Goal: Task Accomplishment & Management: Use online tool/utility

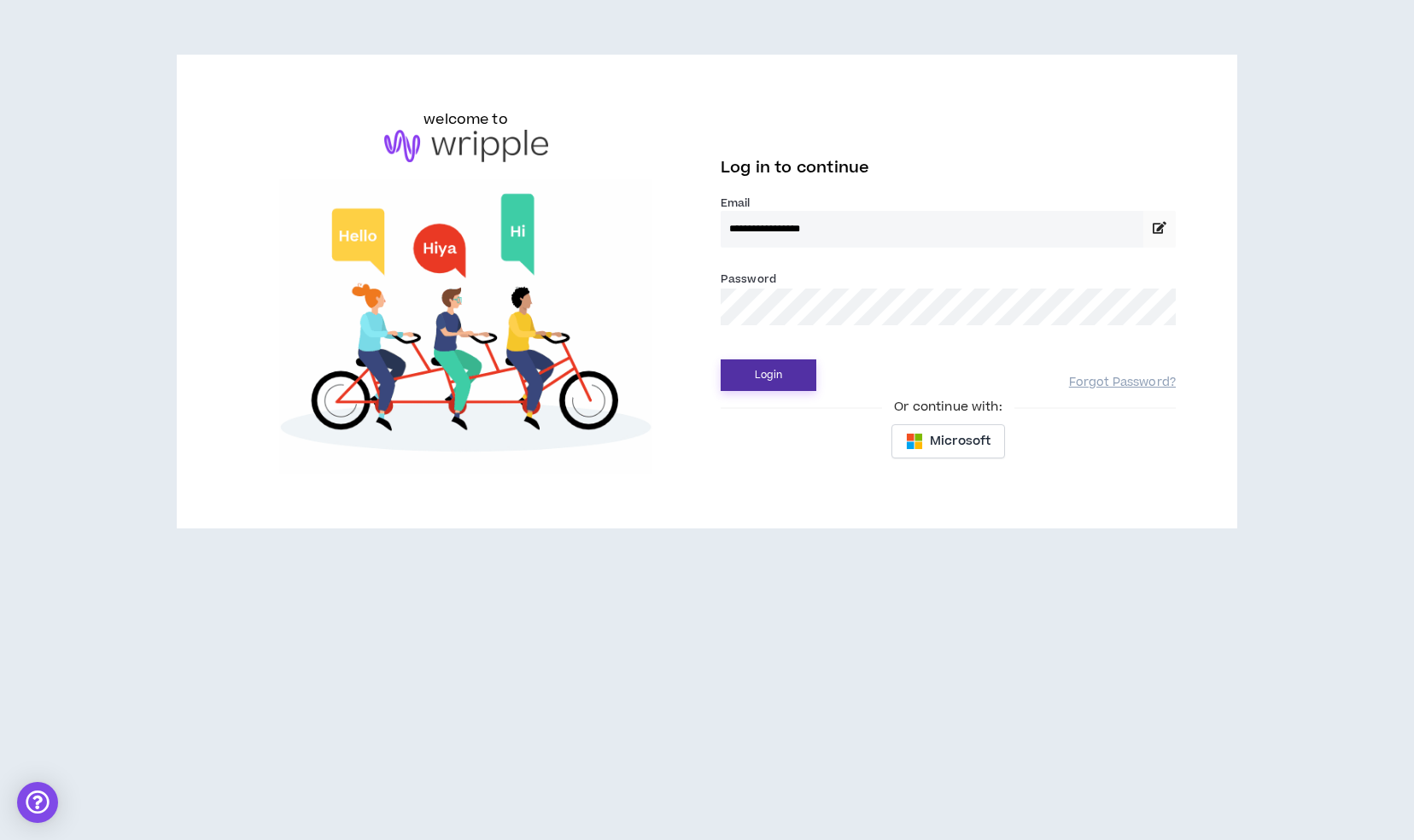
click at [748, 372] on button "Login" at bounding box center [767, 375] width 95 height 32
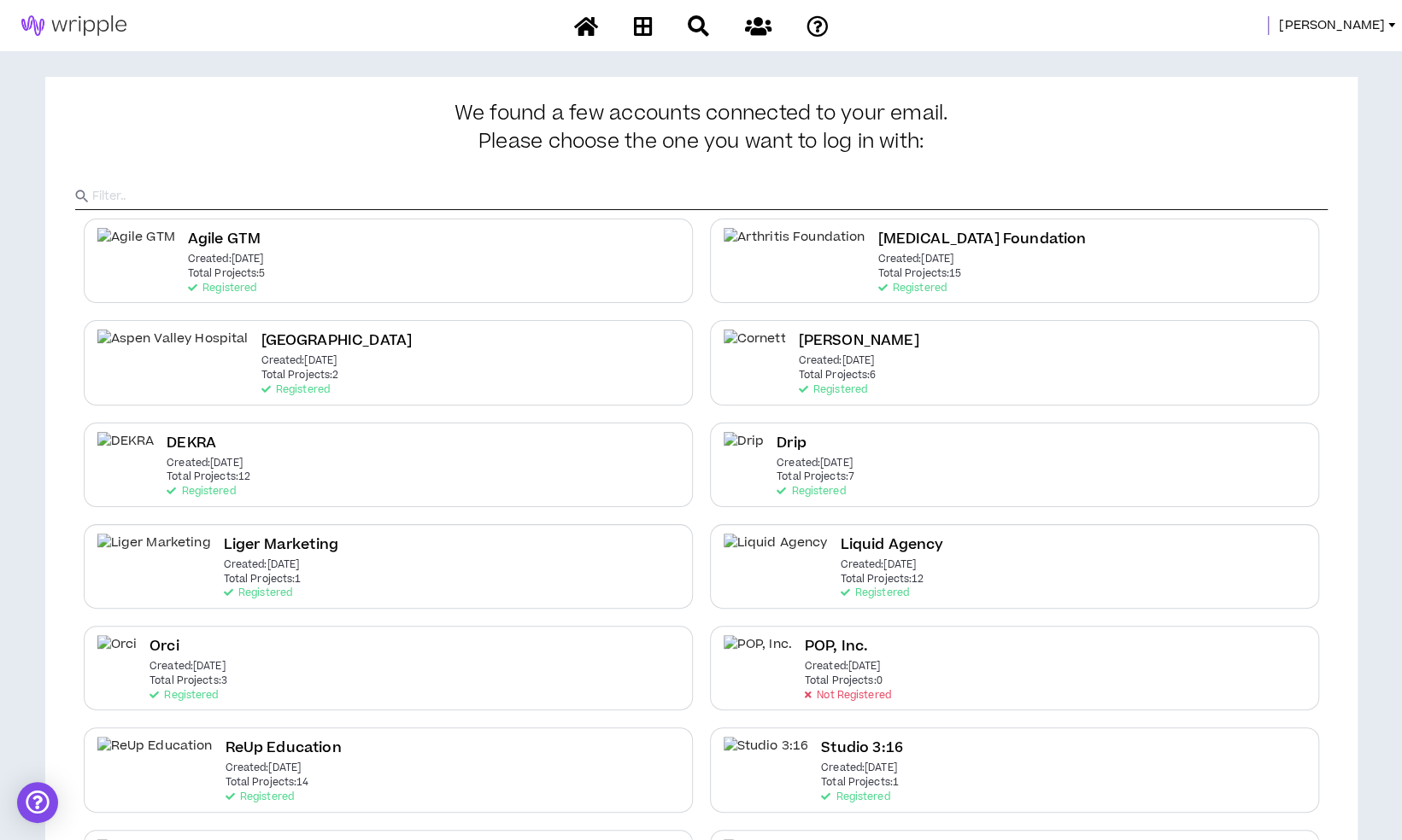
click at [1365, 24] on span "[PERSON_NAME]" at bounding box center [1331, 25] width 106 height 19
click at [1318, 56] on link "System Admin Portal" at bounding box center [1314, 58] width 154 height 25
click at [1377, 31] on span "[PERSON_NAME]" at bounding box center [1331, 25] width 106 height 19
click at [1285, 46] on link "System Admin Portal" at bounding box center [1314, 58] width 154 height 25
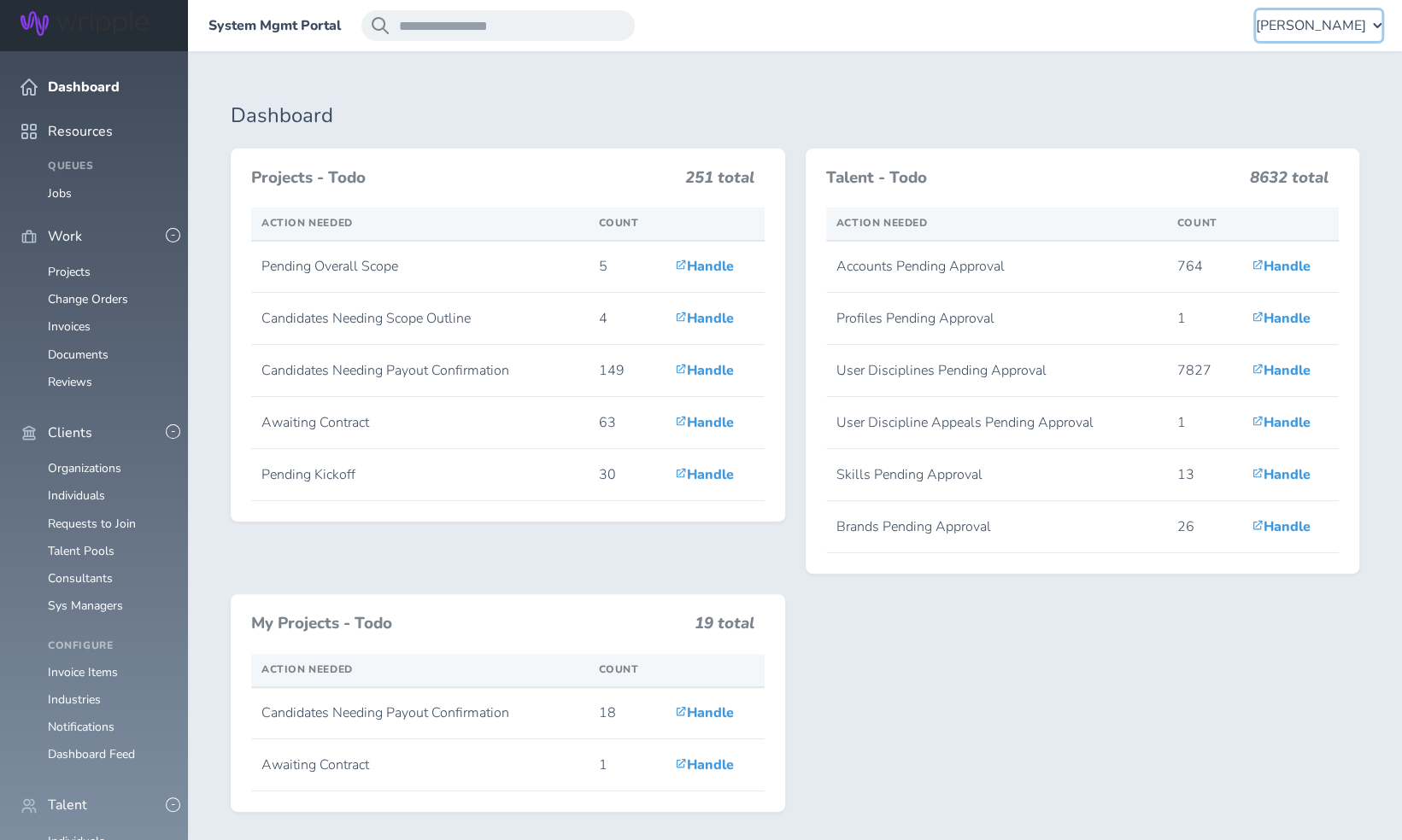
click at [1338, 35] on div "Mason Amatriain" at bounding box center [1318, 25] width 125 height 31
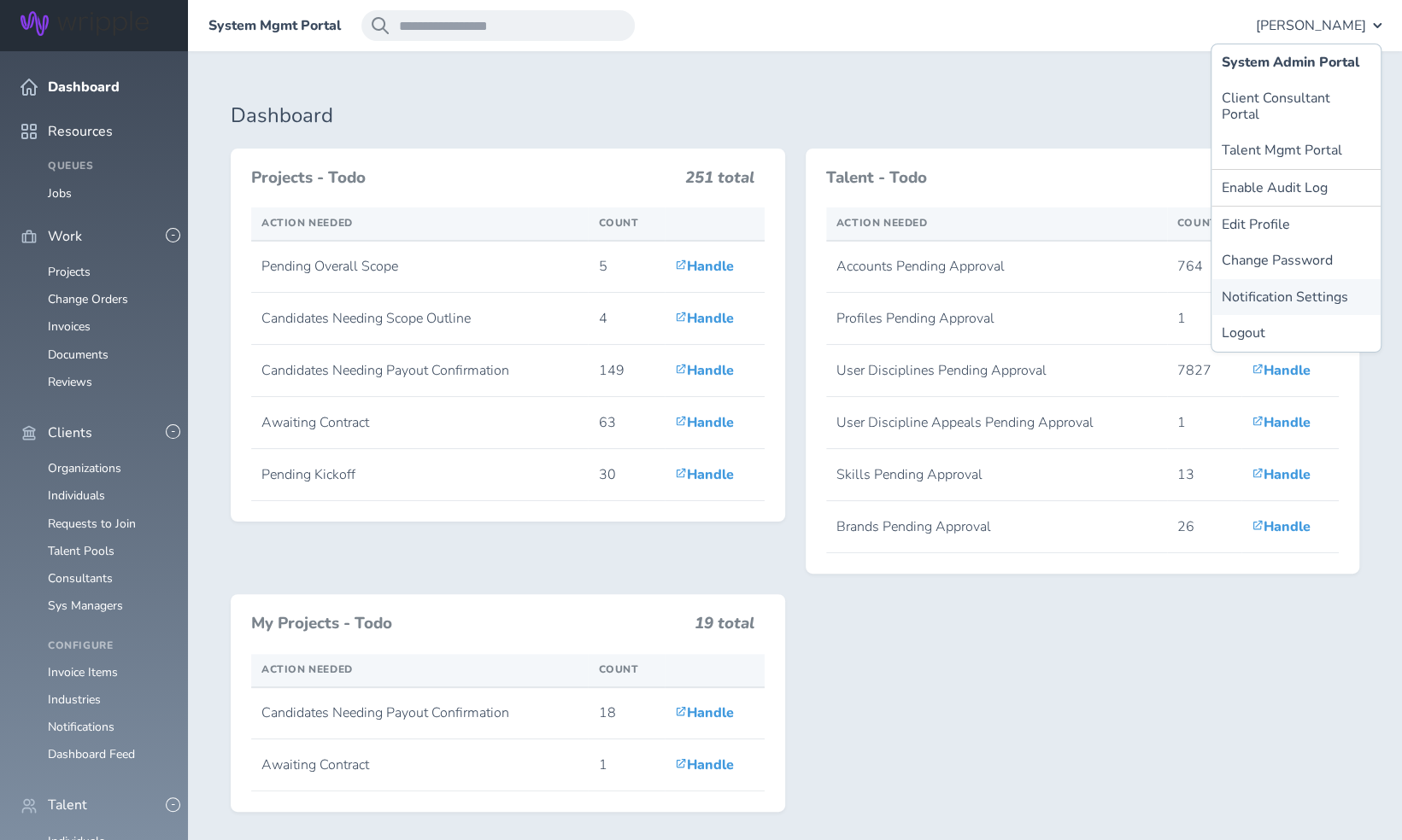
click at [1279, 279] on link "Notification Settings" at bounding box center [1296, 296] width 169 height 35
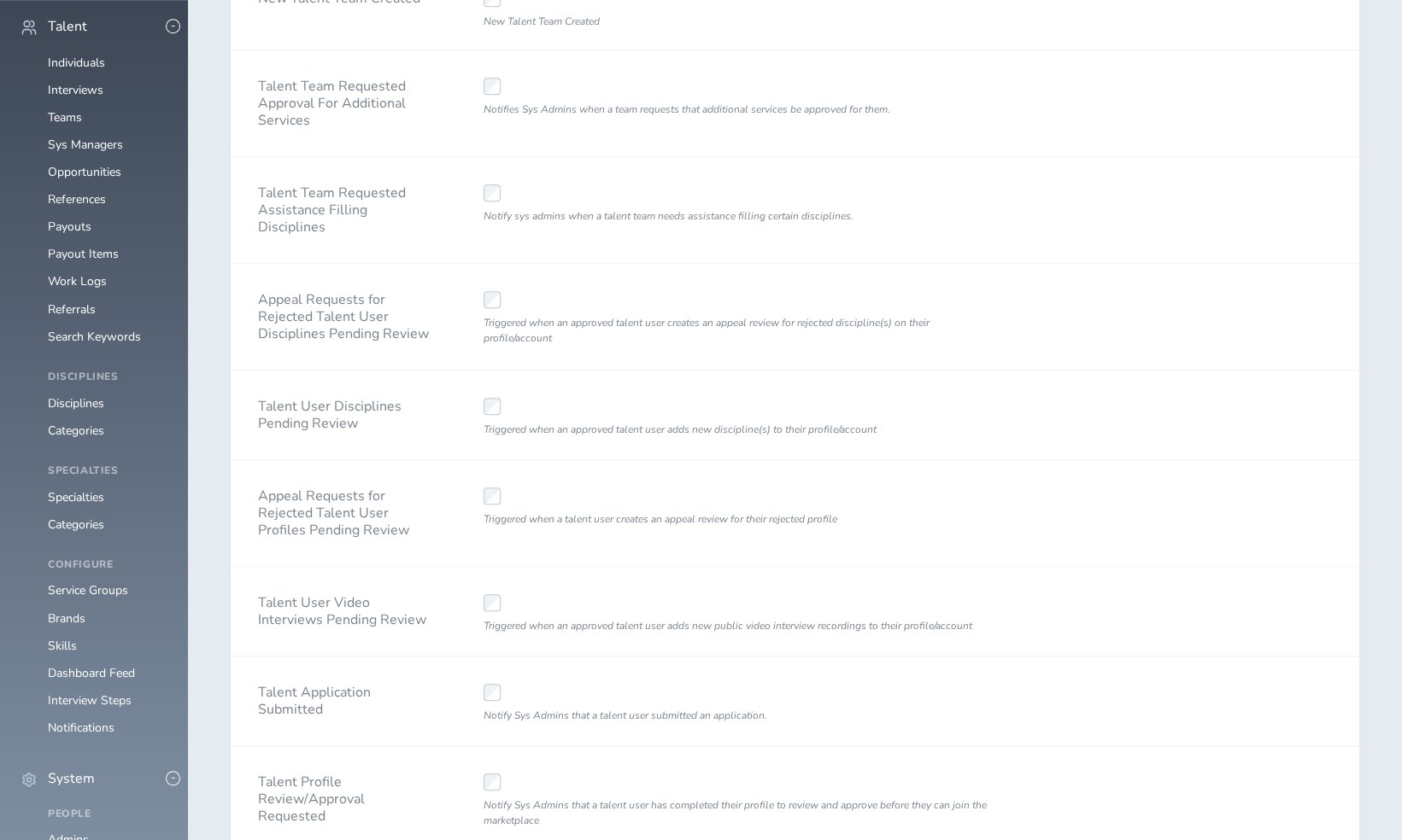
scroll to position [716, 0]
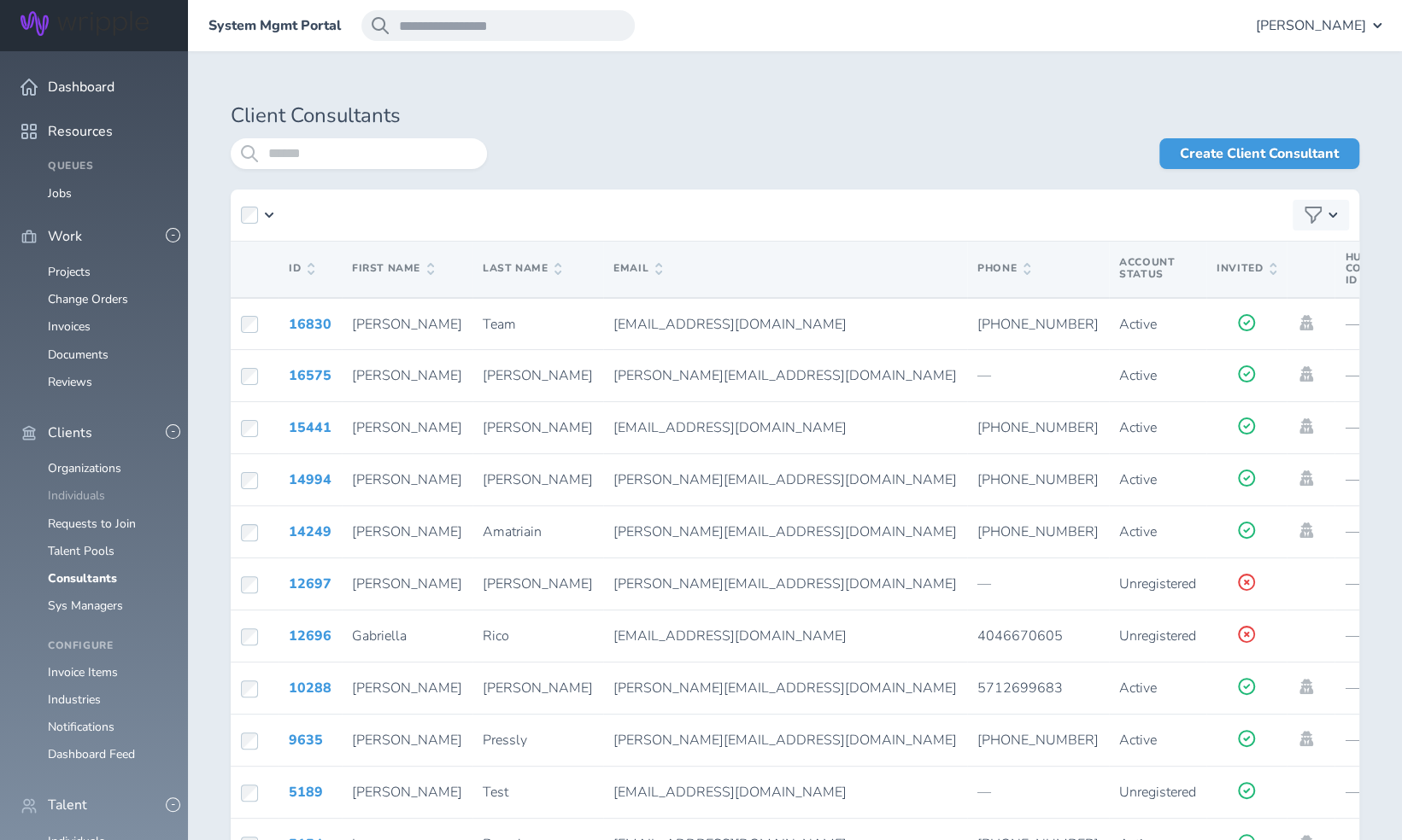
click at [91, 488] on link "Individuals" at bounding box center [76, 496] width 57 height 16
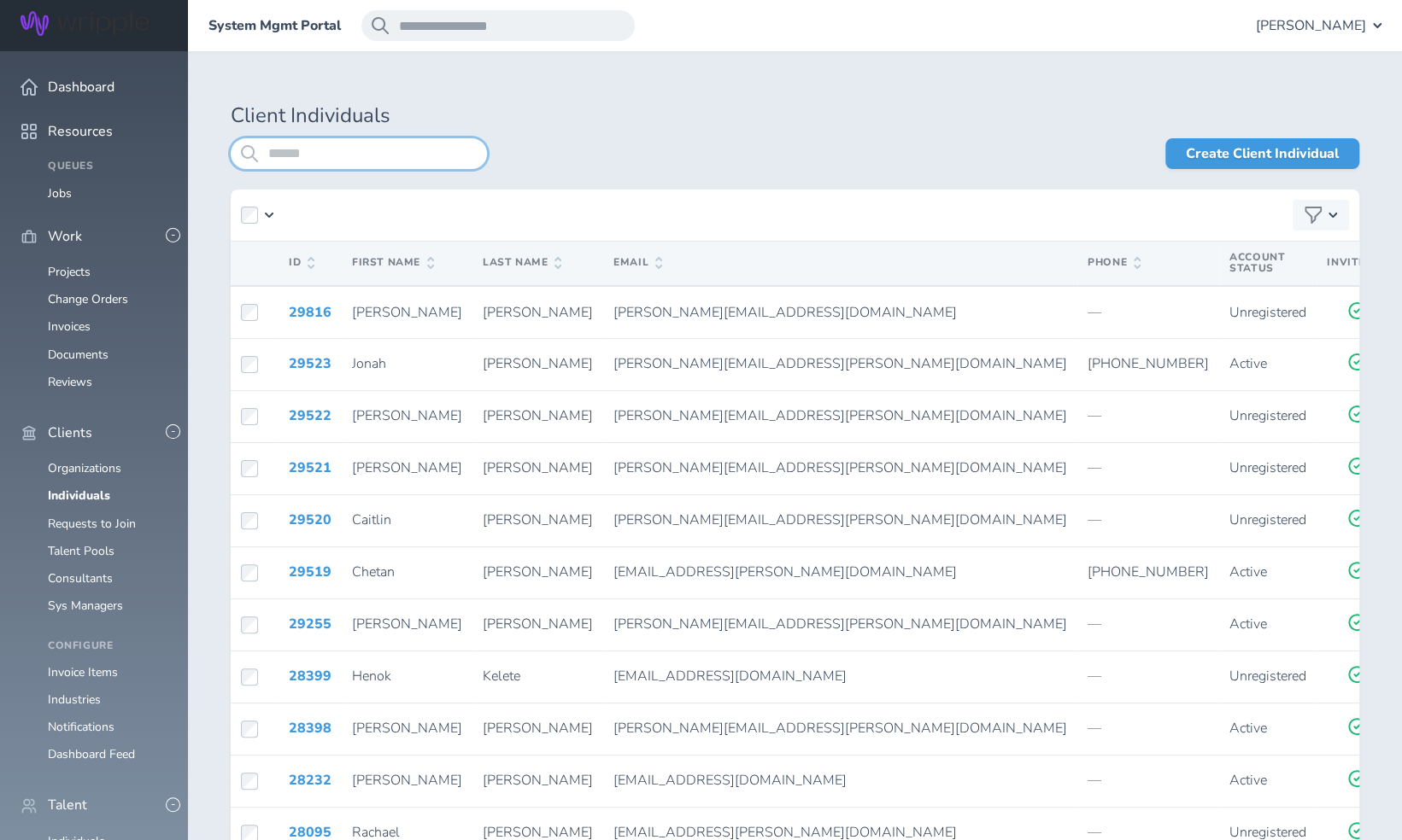
click at [380, 151] on input "search" at bounding box center [359, 153] width 256 height 31
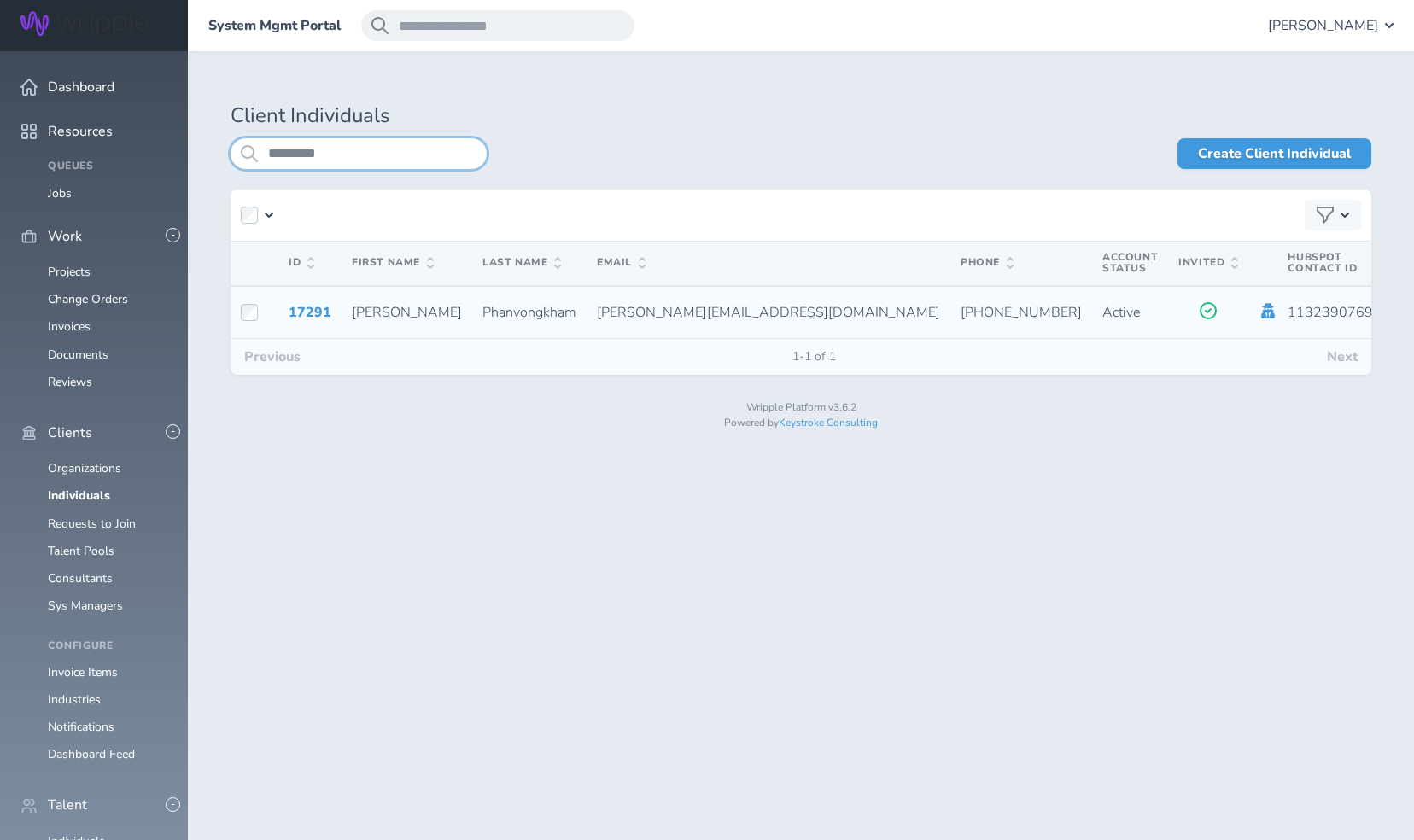
type input "*********"
click at [1261, 315] on icon at bounding box center [1268, 311] width 14 height 15
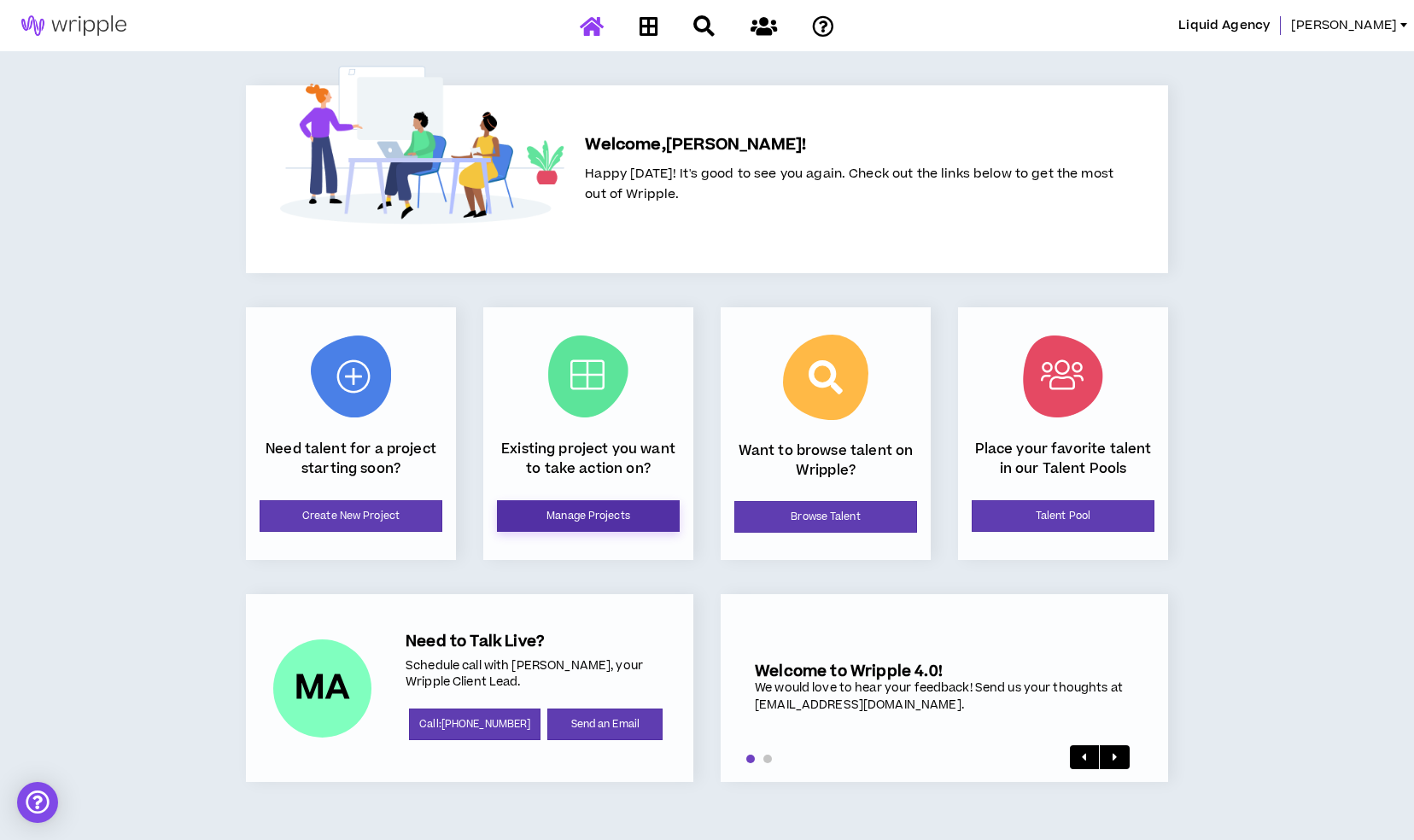
click at [540, 521] on link "Manage Projects" at bounding box center [588, 516] width 183 height 32
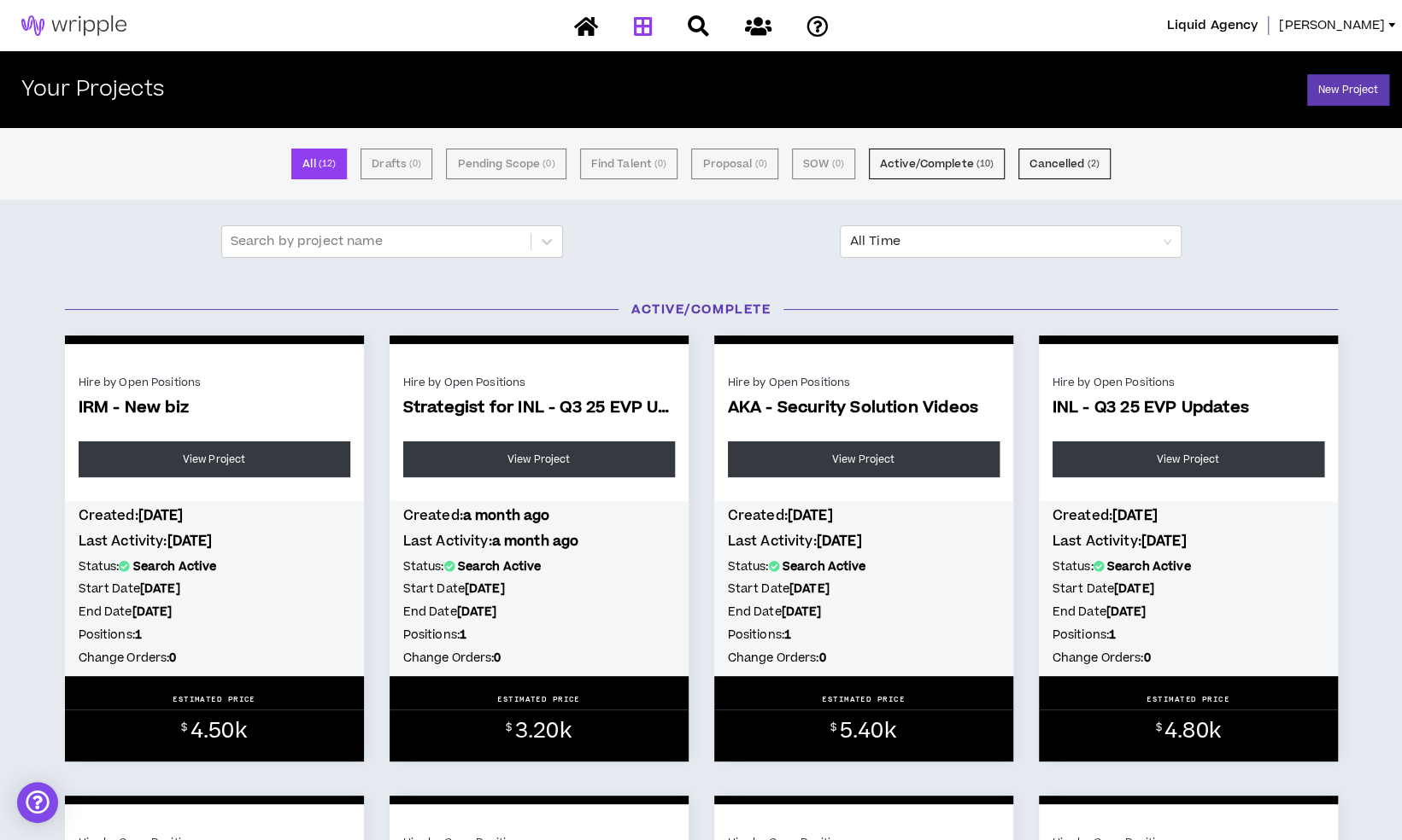
click at [1358, 27] on span "Priscilla" at bounding box center [1331, 25] width 106 height 19
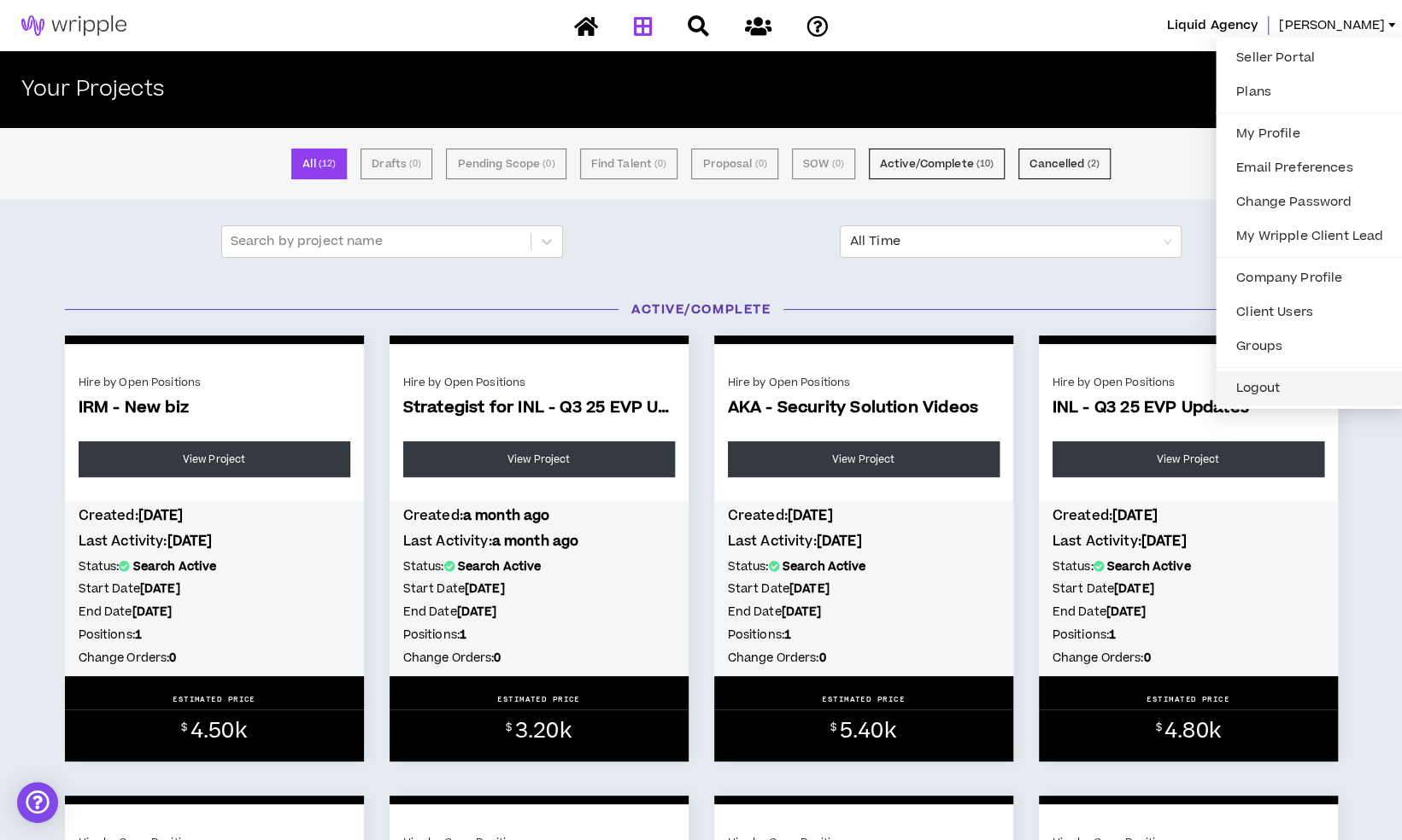
click at [1269, 386] on button "Logout" at bounding box center [1309, 389] width 167 height 25
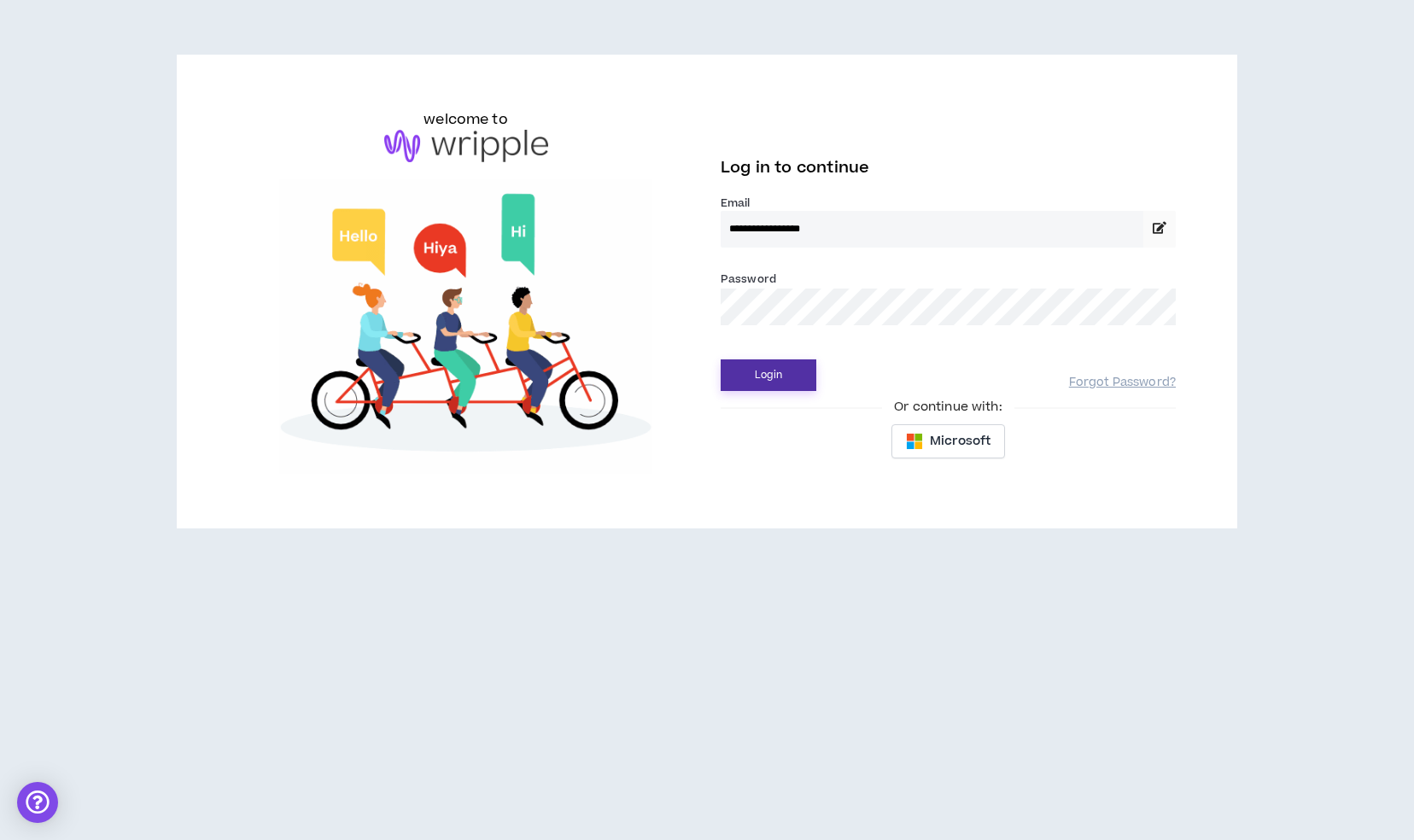
click at [781, 369] on button "Login" at bounding box center [767, 375] width 95 height 32
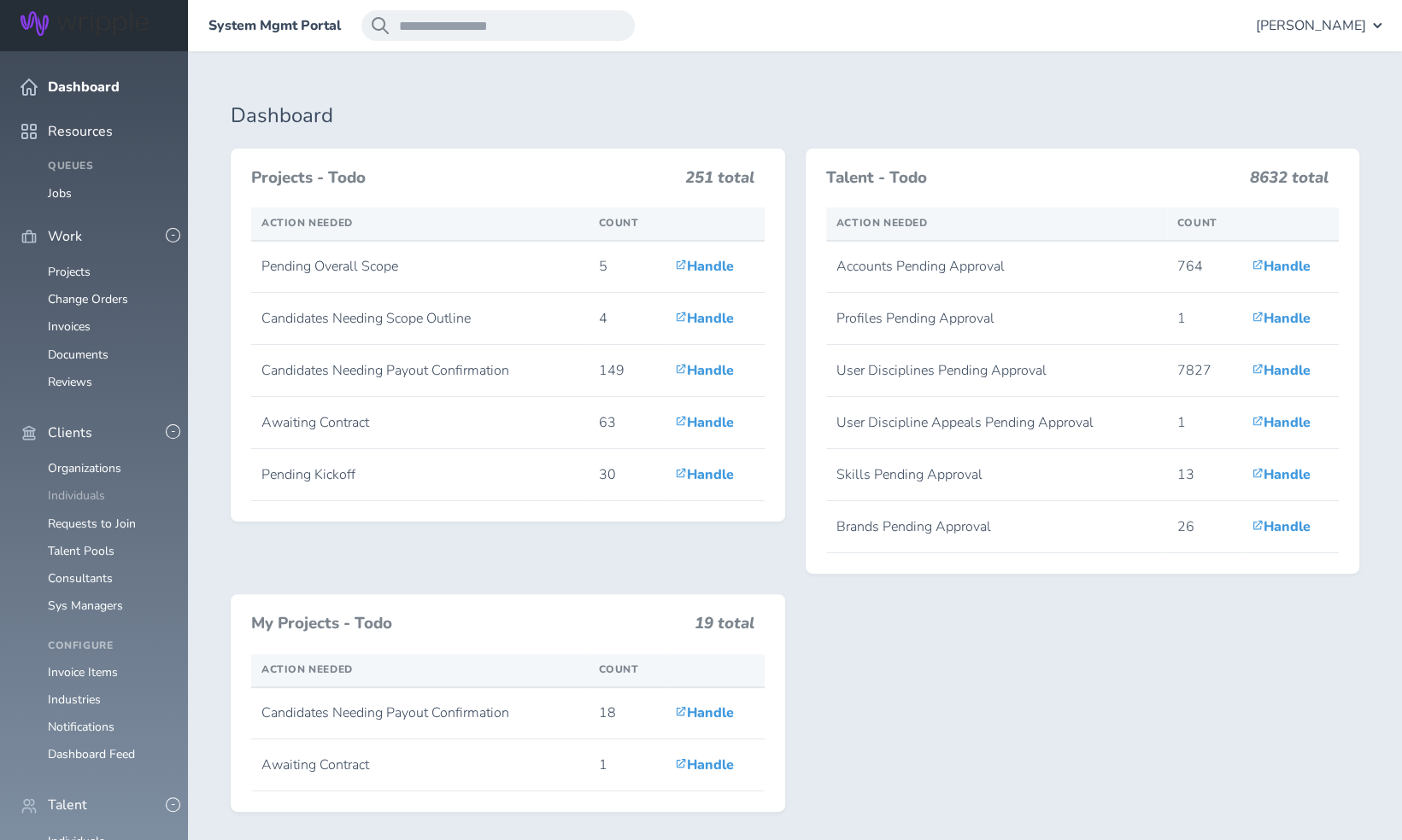
click at [65, 488] on link "Individuals" at bounding box center [76, 496] width 57 height 16
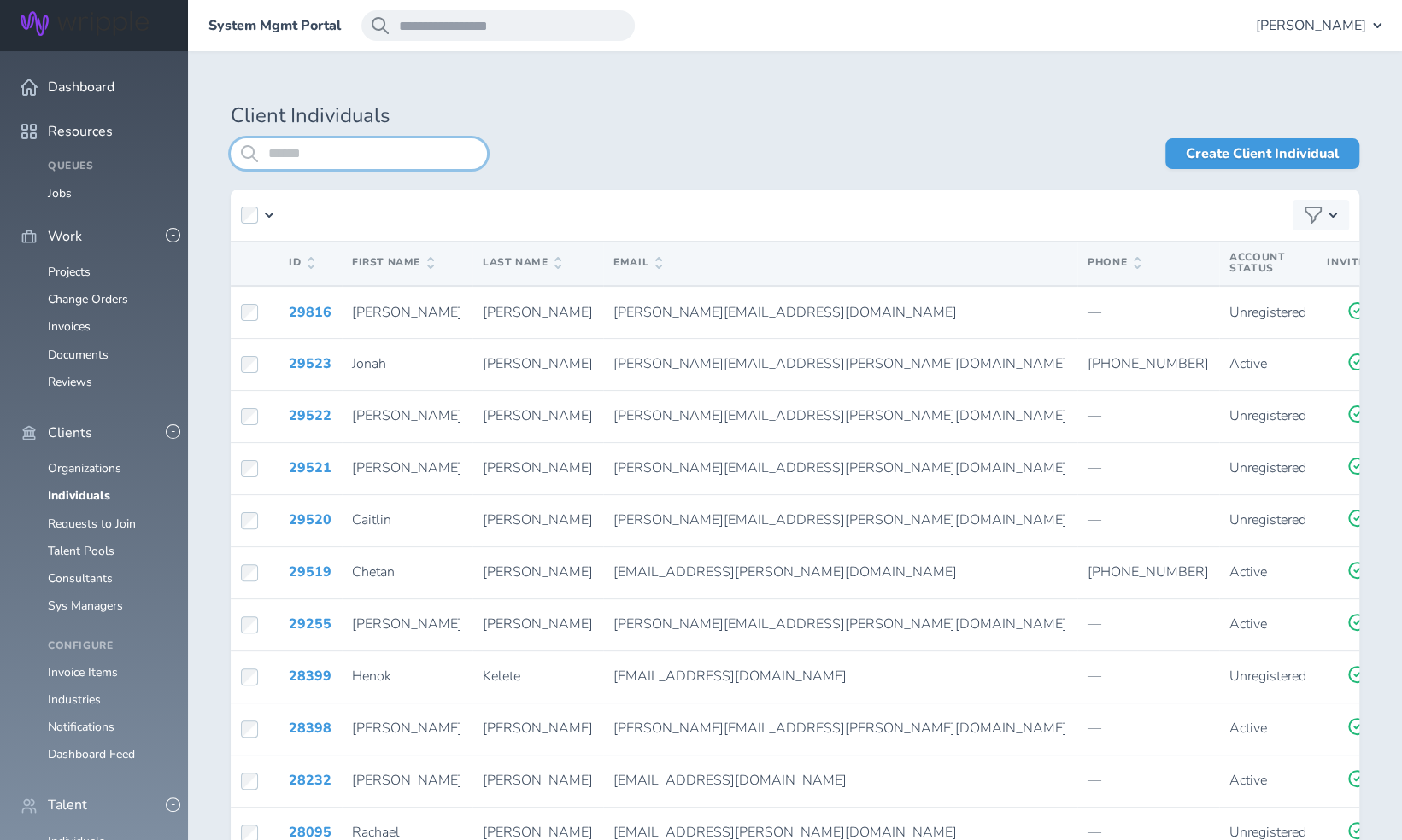
click at [348, 161] on input "search" at bounding box center [359, 153] width 256 height 31
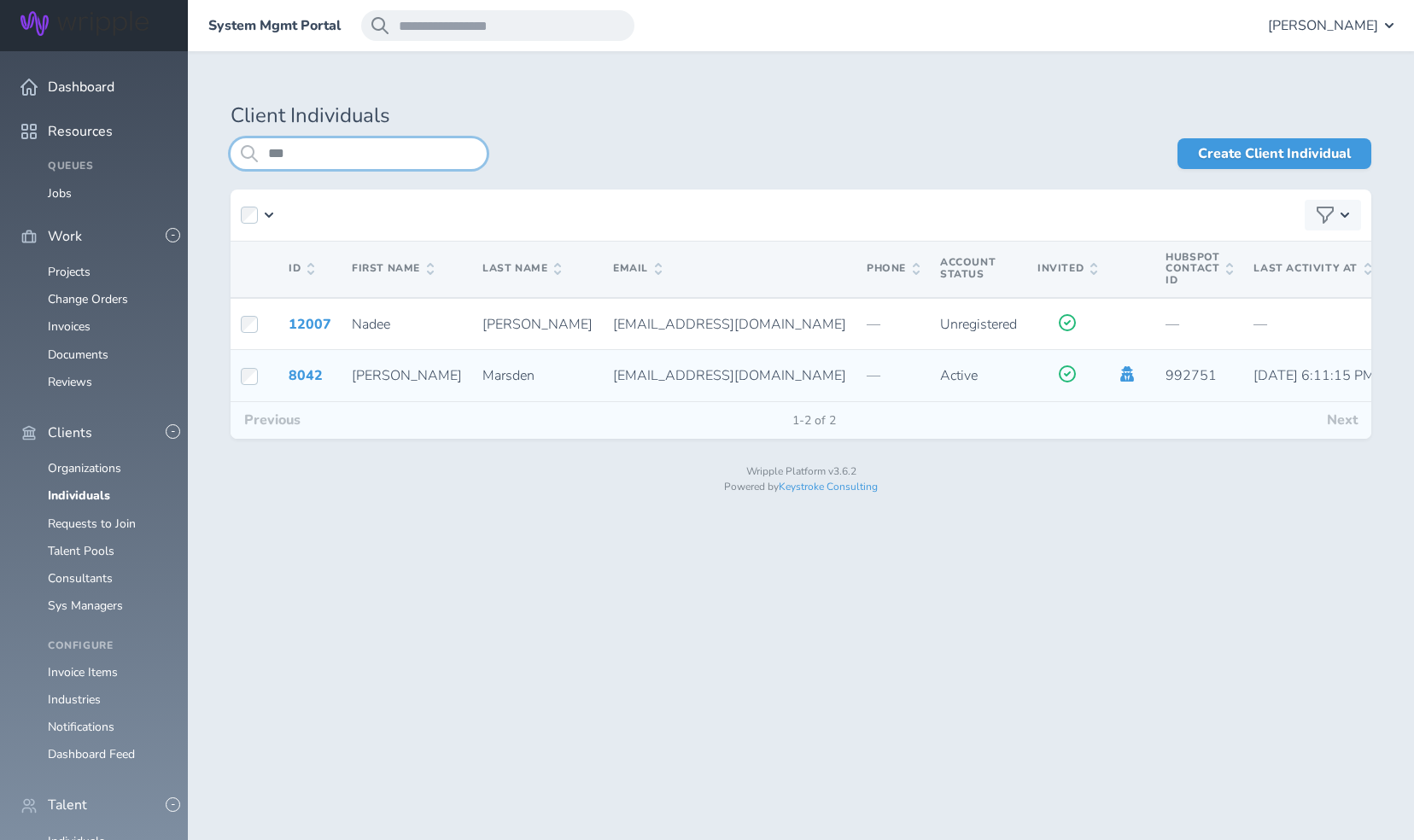
type input "***"
click at [1120, 378] on icon at bounding box center [1126, 373] width 14 height 15
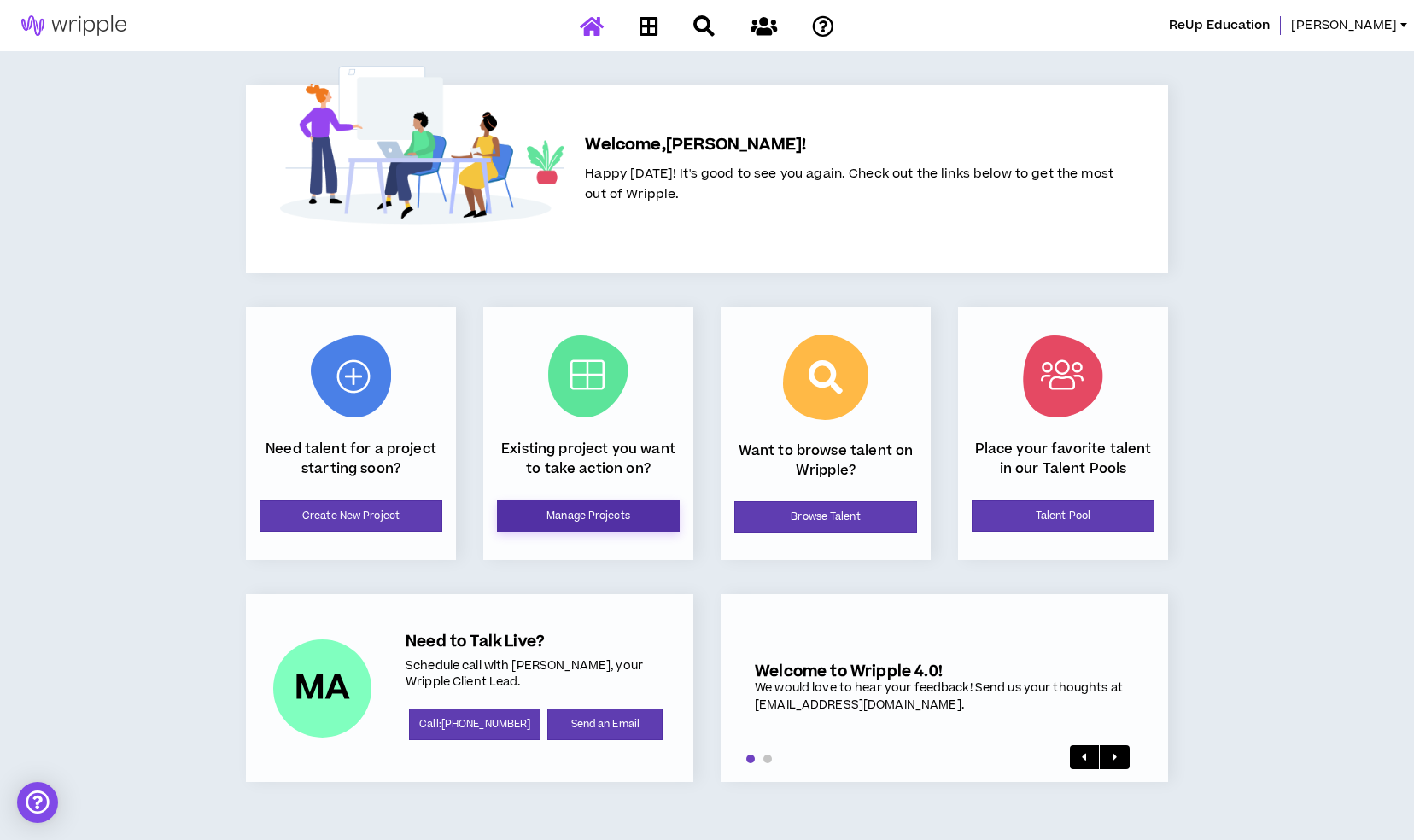
click at [618, 506] on link "Manage Projects" at bounding box center [588, 516] width 183 height 32
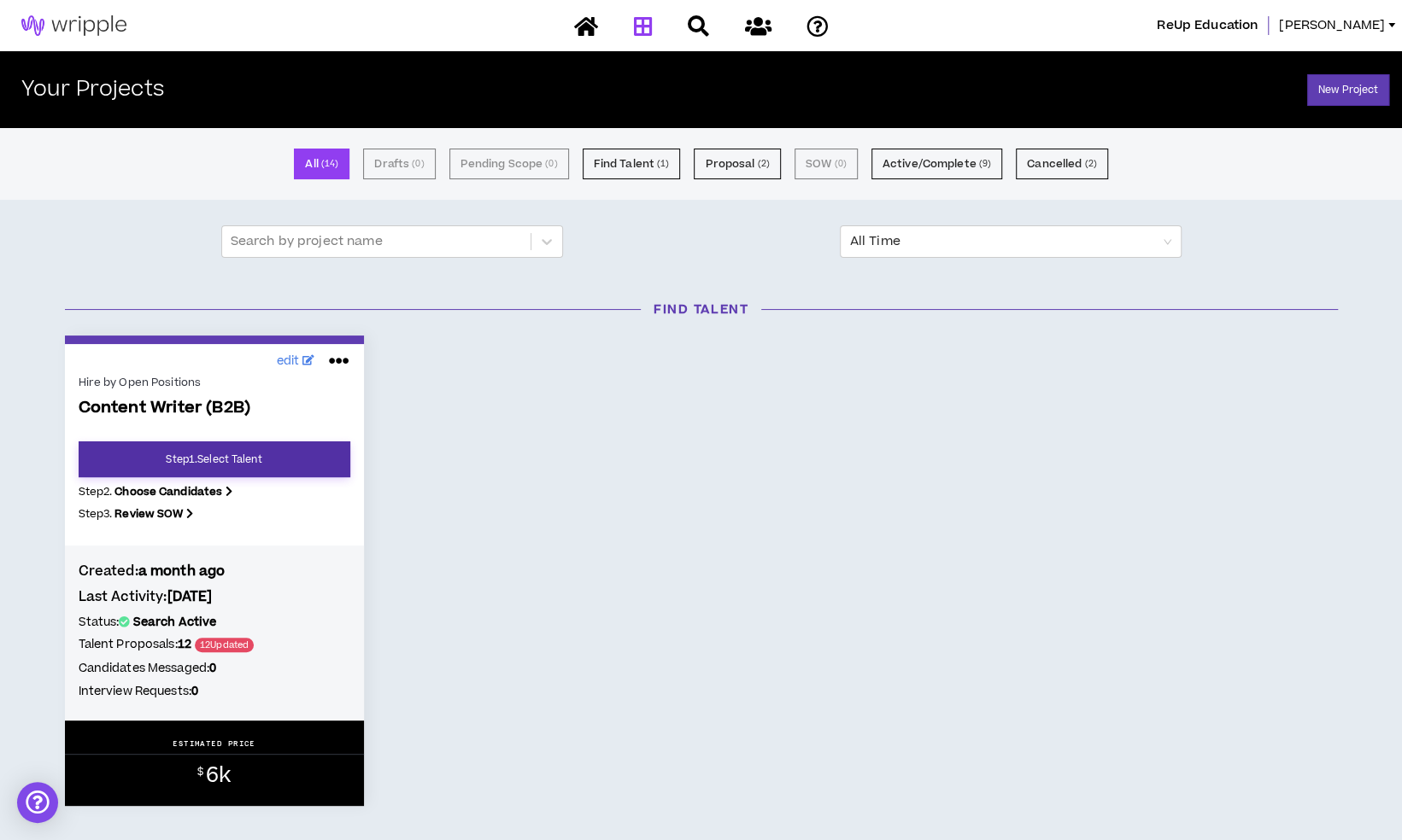
click at [300, 455] on link "Step 1 . Select Talent" at bounding box center [214, 459] width 272 height 35
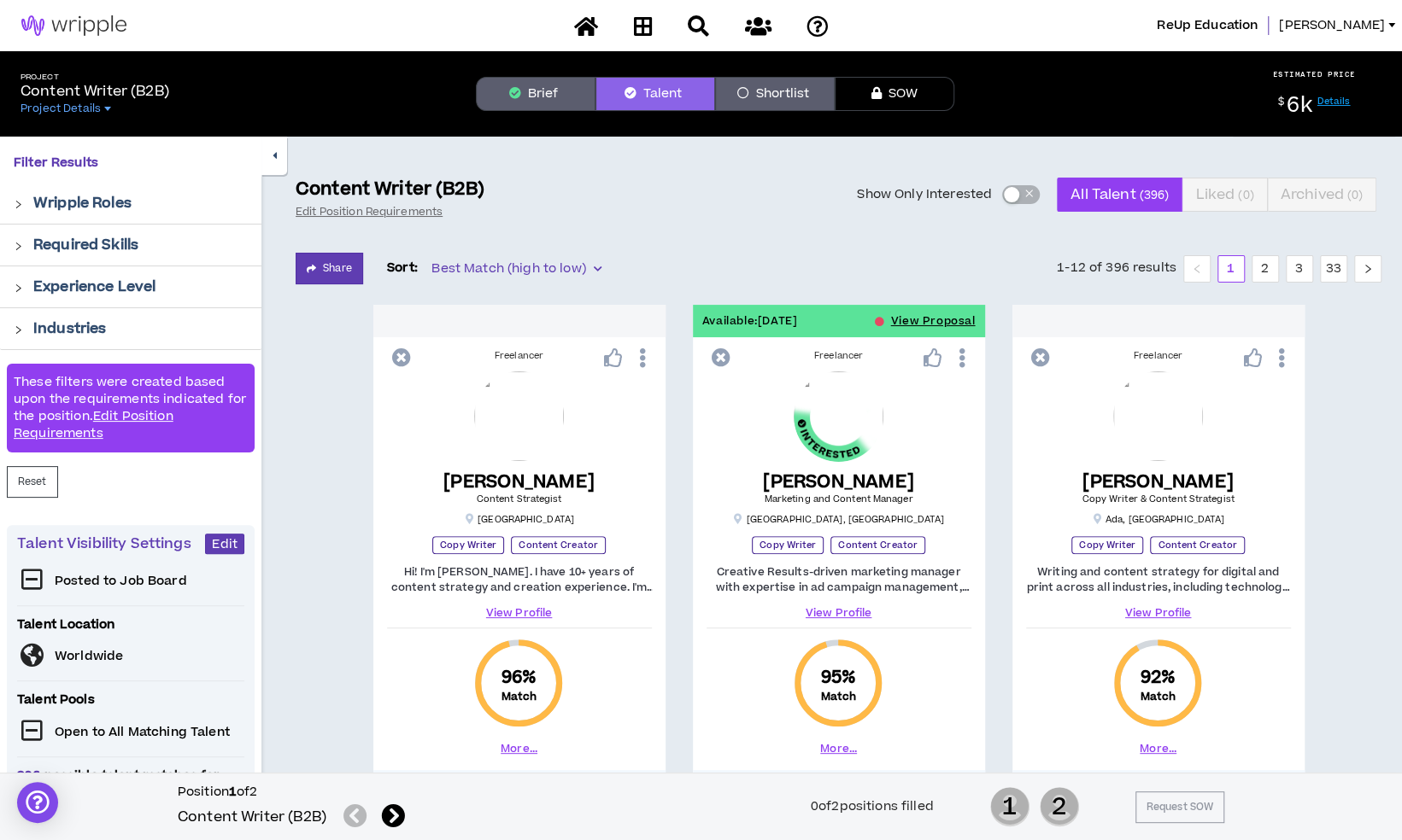
click at [572, 97] on button "Brief" at bounding box center [536, 94] width 120 height 35
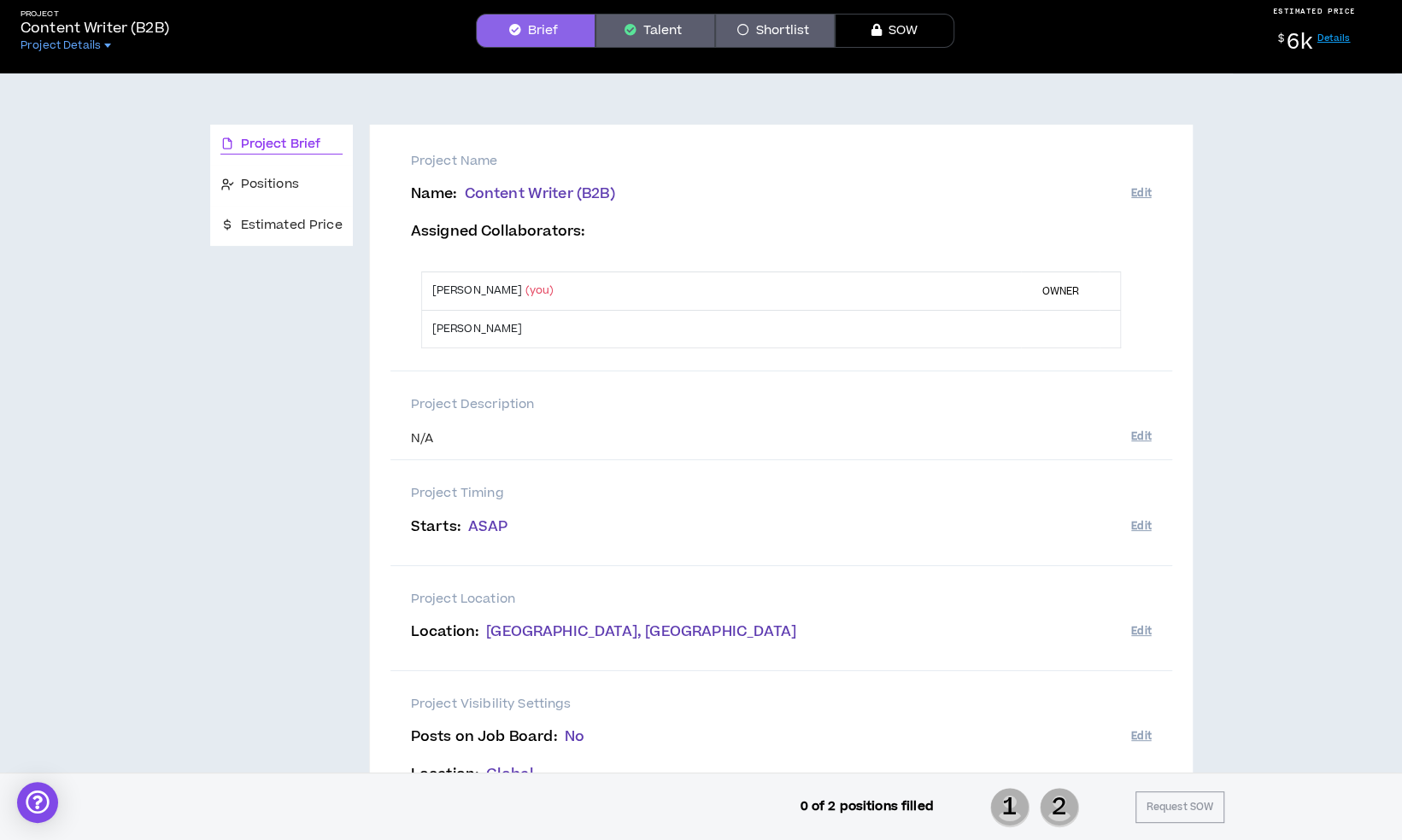
scroll to position [64, 0]
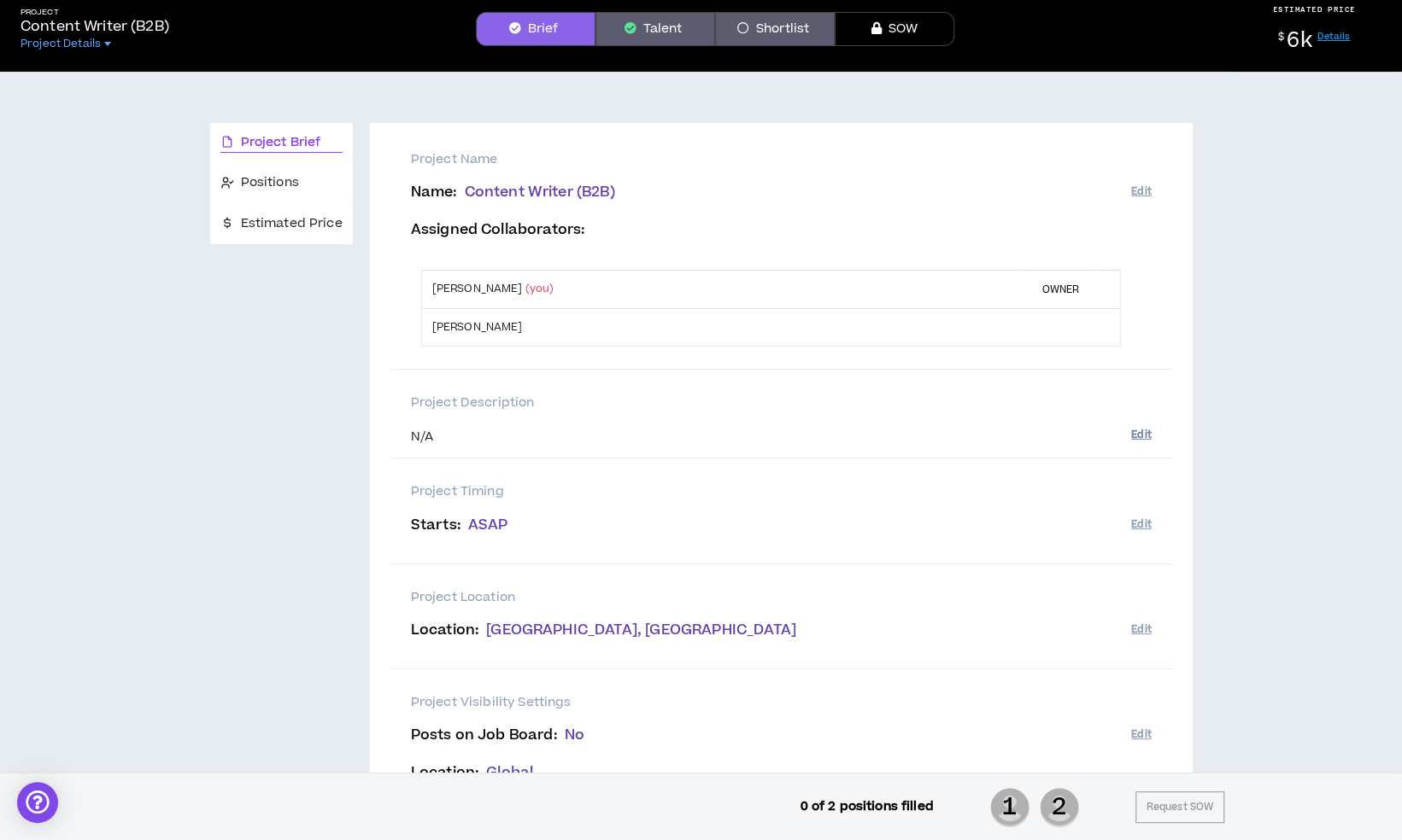
click at [1147, 433] on button "Edit" at bounding box center [1141, 434] width 20 height 28
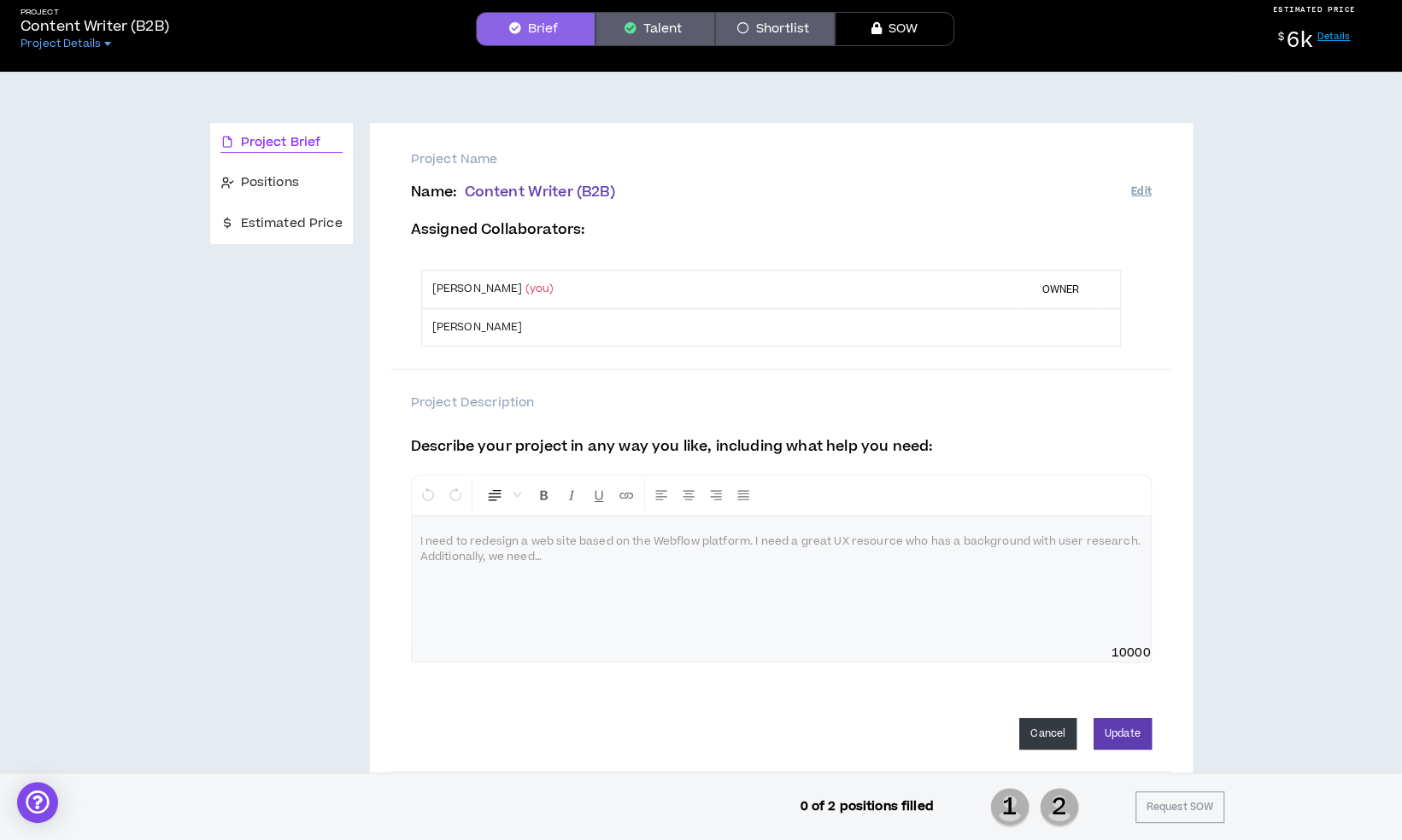
click at [1046, 736] on button "Cancel" at bounding box center [1048, 734] width 57 height 32
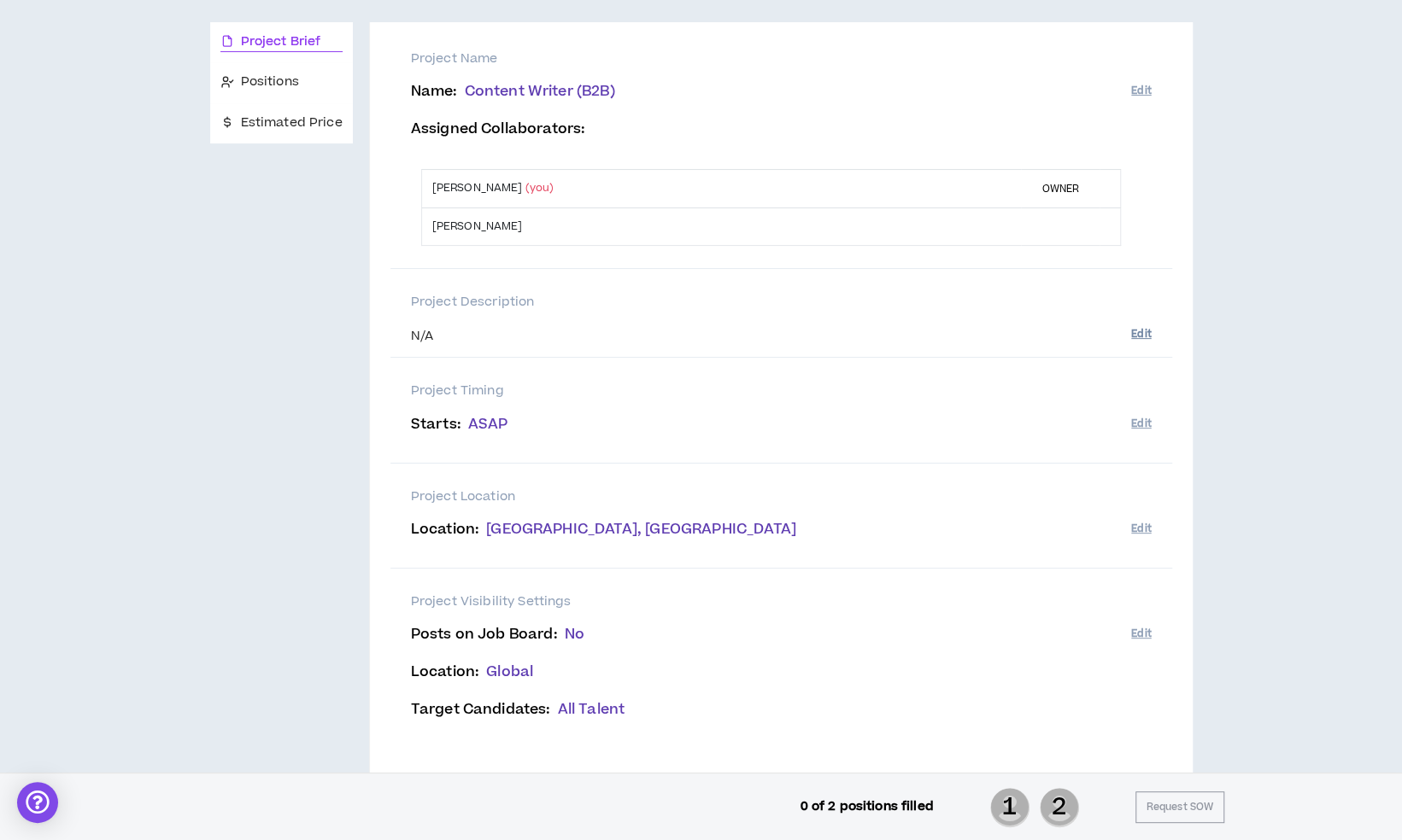
scroll to position [0, 0]
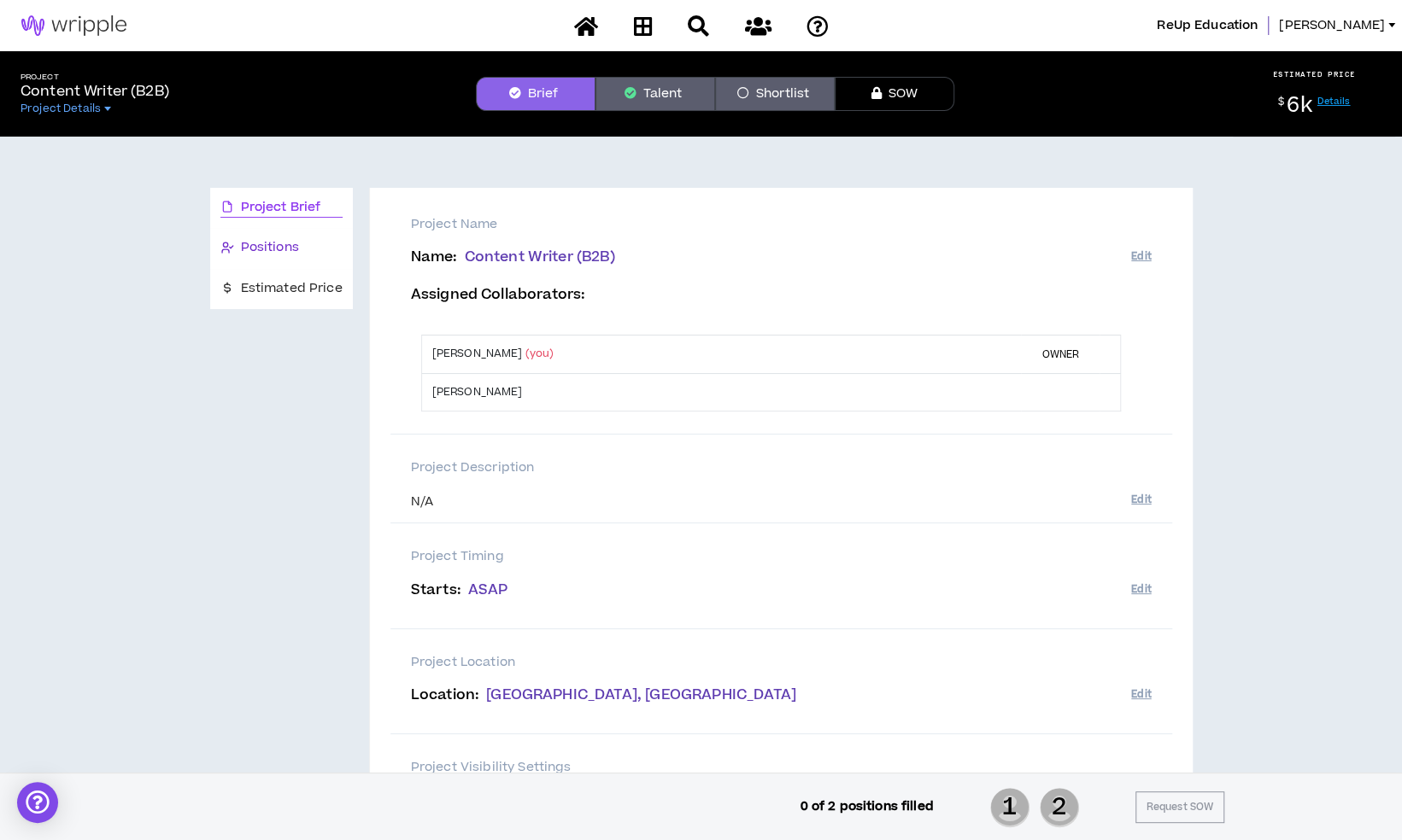
click at [301, 242] on div "Positions" at bounding box center [282, 247] width 122 height 19
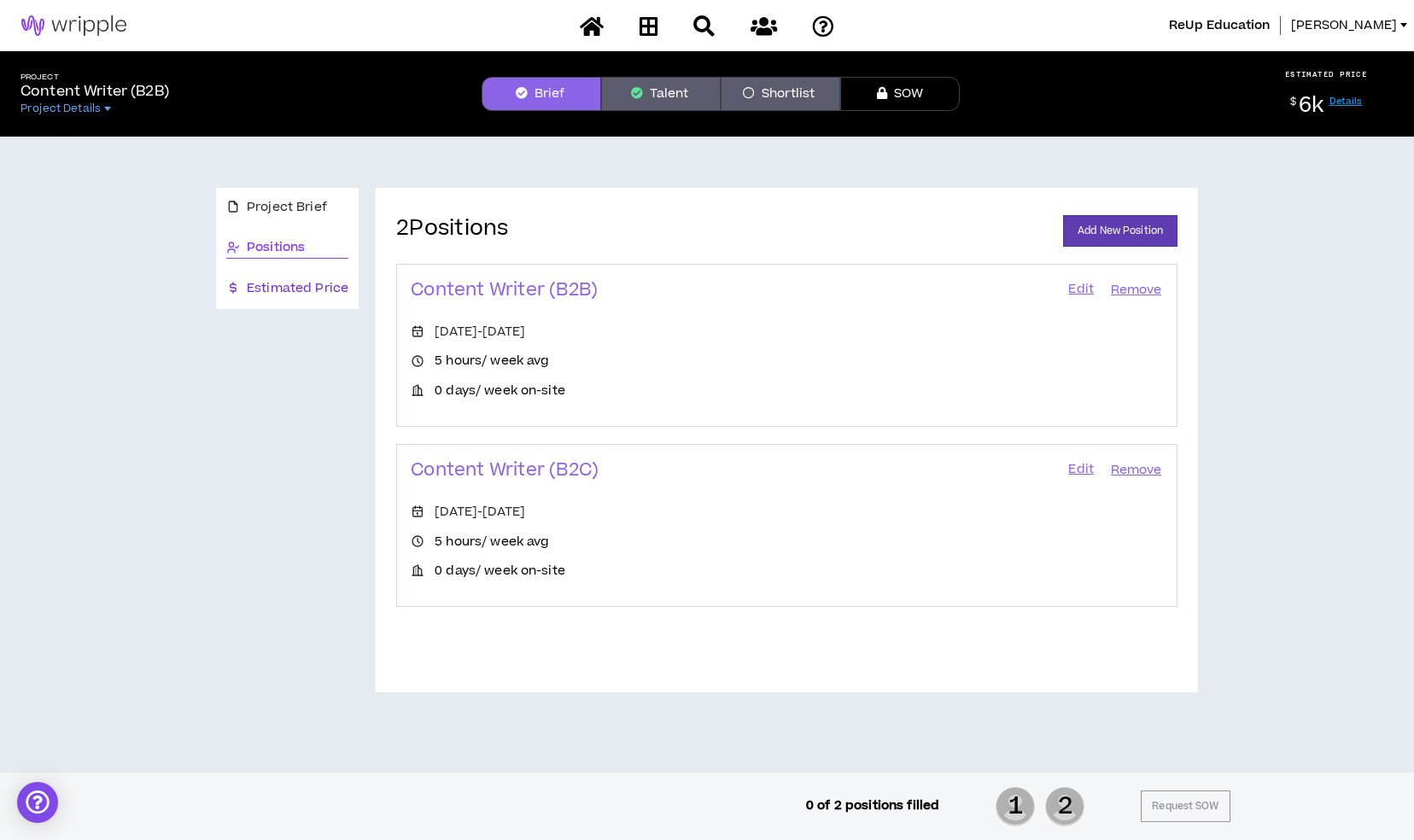
click at [307, 292] on span "Estimated Price" at bounding box center [298, 288] width 102 height 19
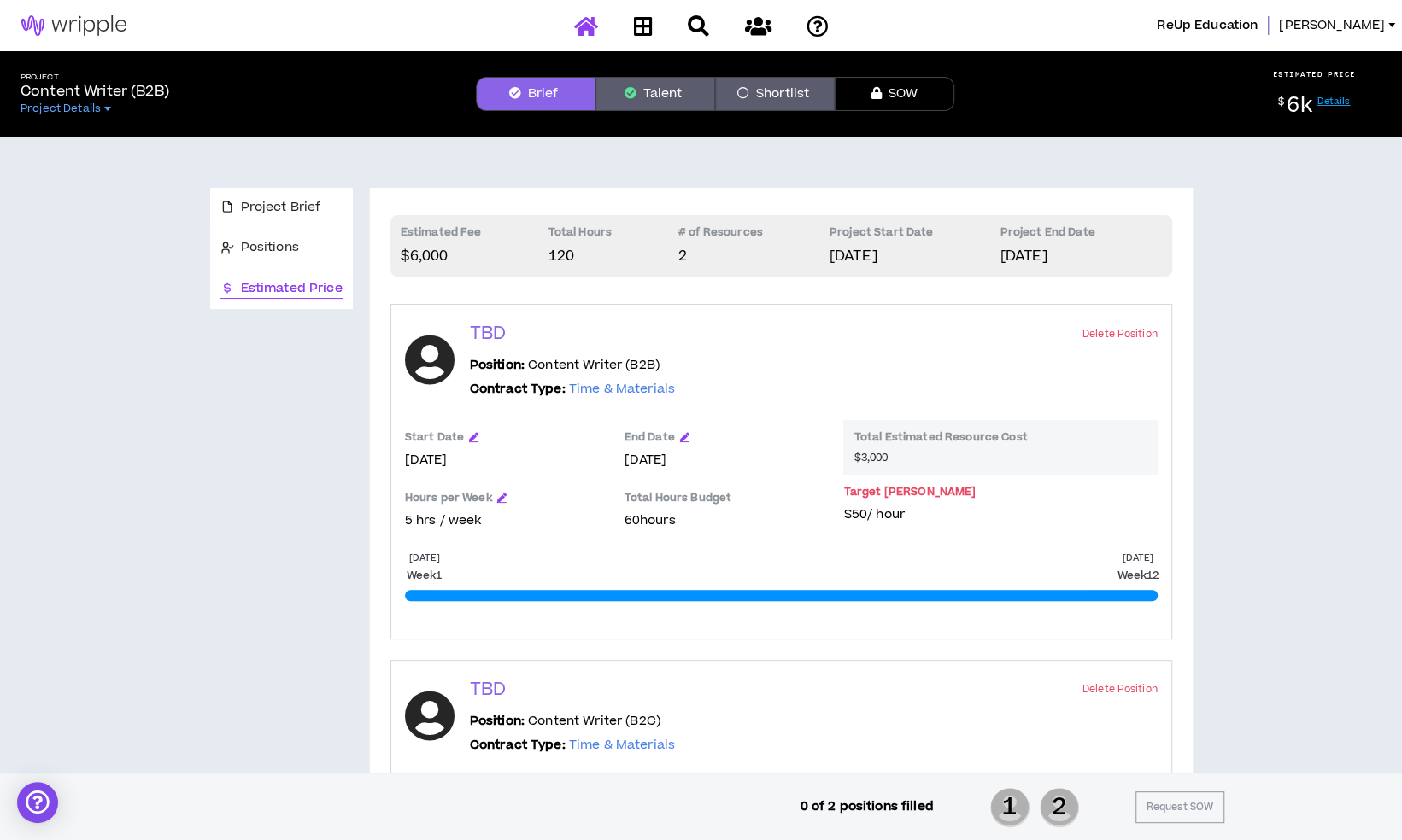
click at [582, 39] on link at bounding box center [586, 25] width 33 height 30
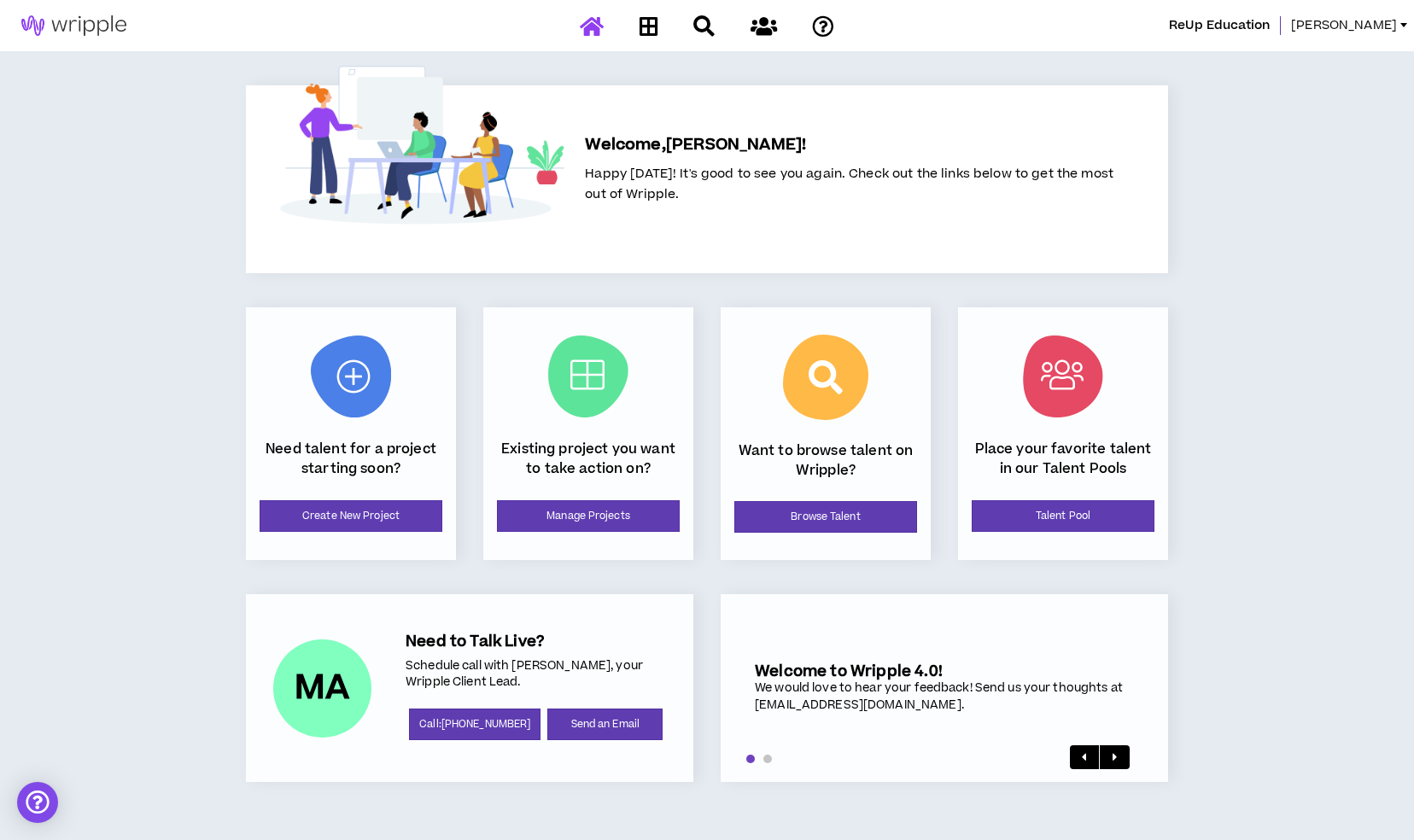
click at [1390, 31] on span "[PERSON_NAME]" at bounding box center [1343, 25] width 106 height 19
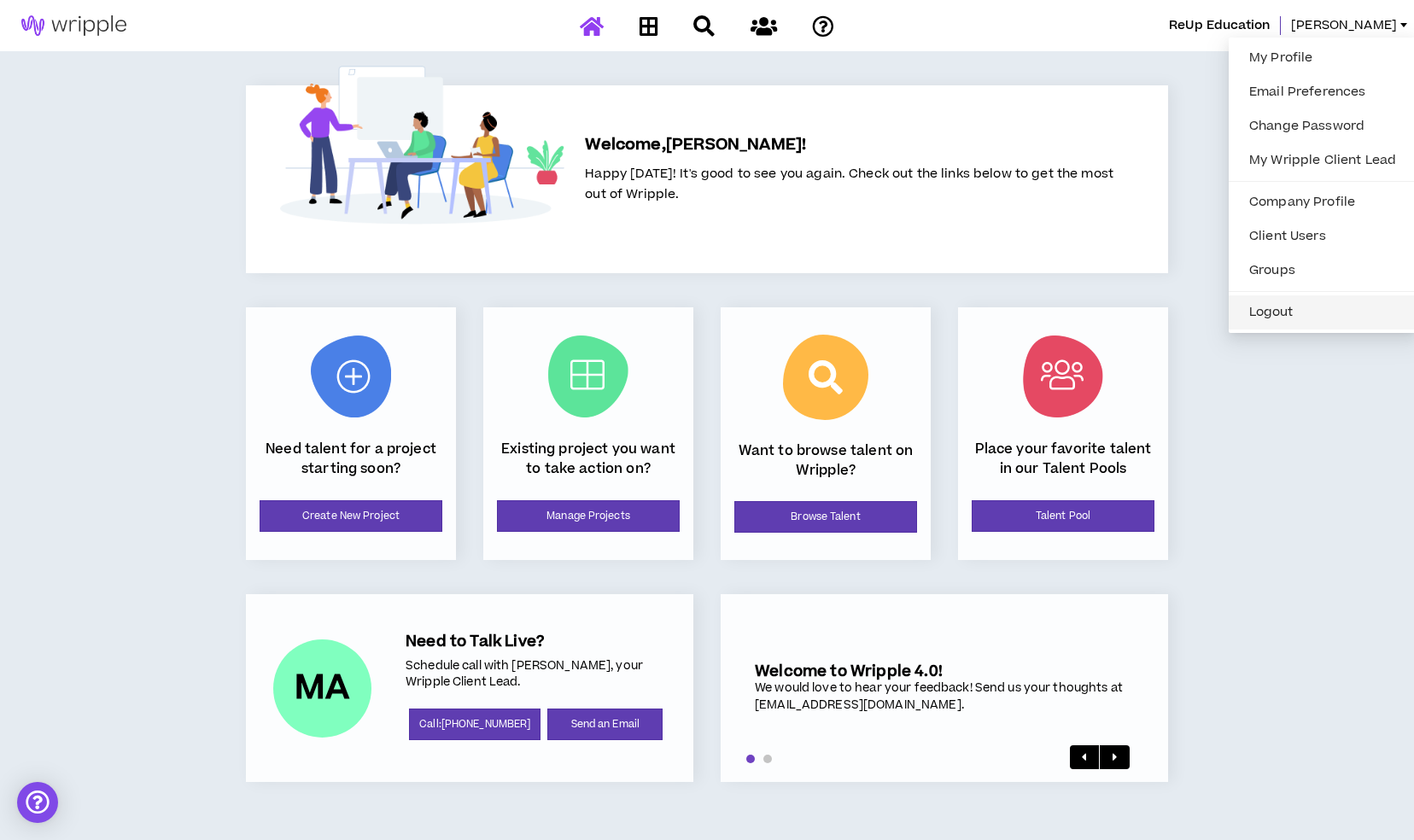
click at [1248, 315] on button "Logout" at bounding box center [1322, 312] width 167 height 25
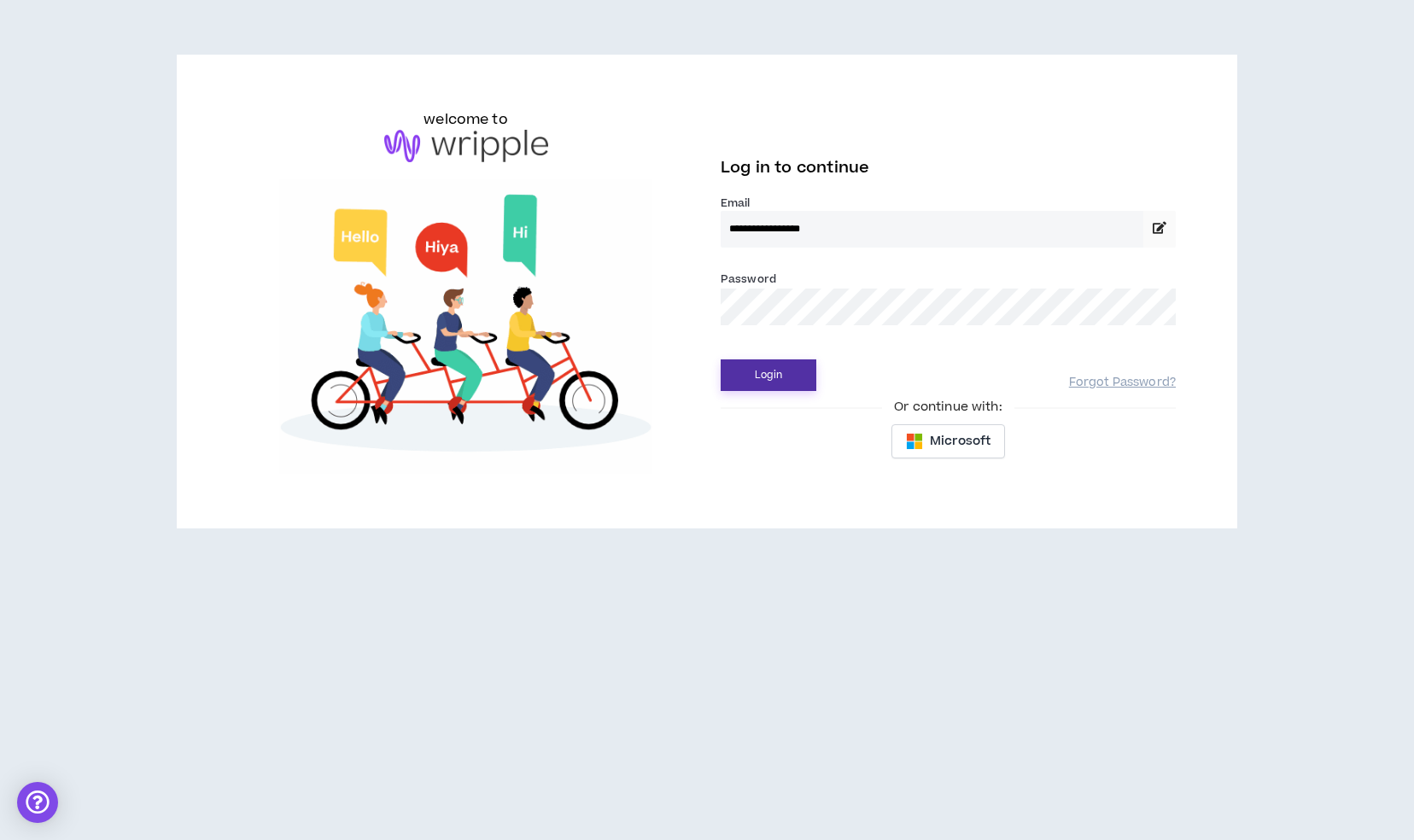
click at [799, 366] on button "Login" at bounding box center [767, 375] width 95 height 32
